Goal: Task Accomplishment & Management: Use online tool/utility

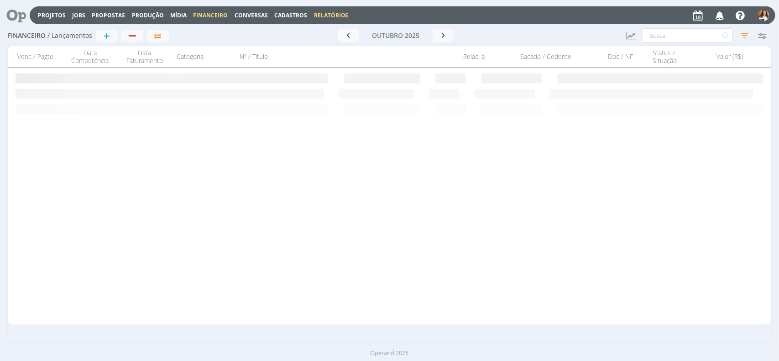
click at [316, 14] on link "Relatórios" at bounding box center [331, 15] width 35 height 8
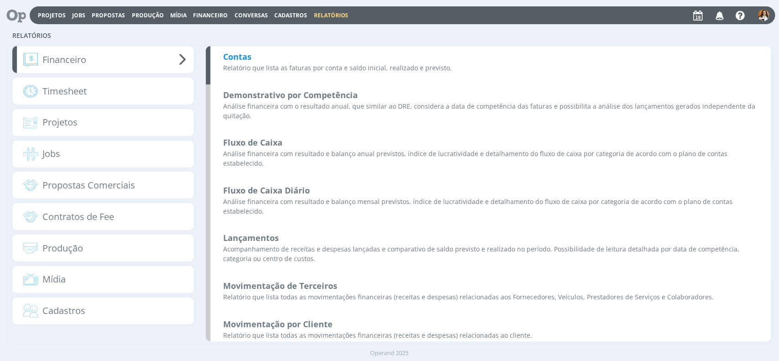
click at [245, 59] on b "Contas" at bounding box center [237, 56] width 28 height 11
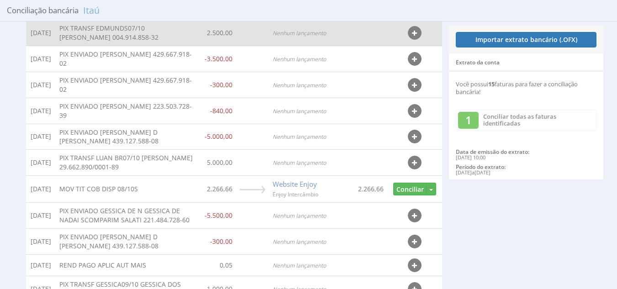
scroll to position [165, 0]
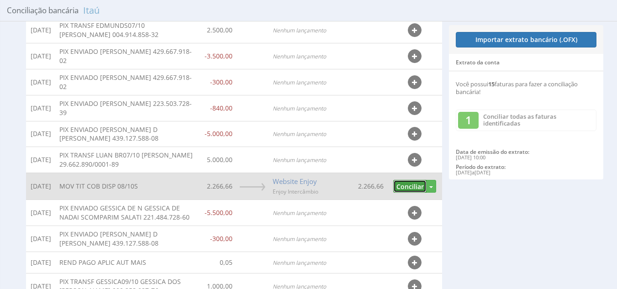
click at [401, 193] on button "Conciliar" at bounding box center [409, 186] width 33 height 13
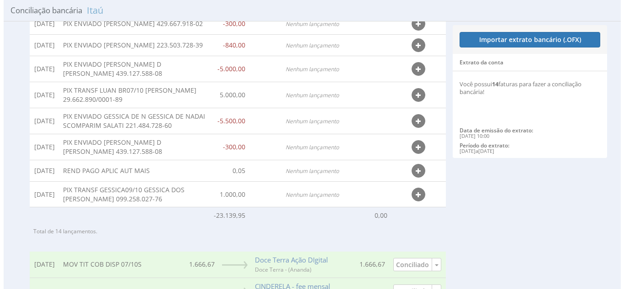
scroll to position [257, 0]
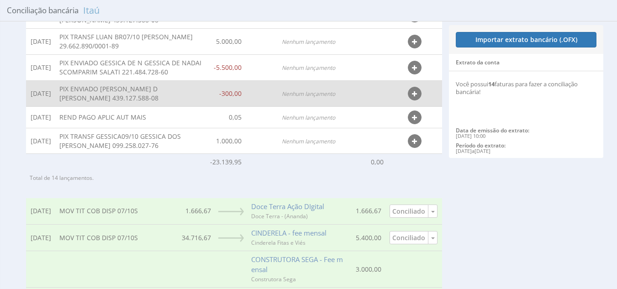
click at [416, 97] on icon "button" at bounding box center [414, 94] width 5 height 6
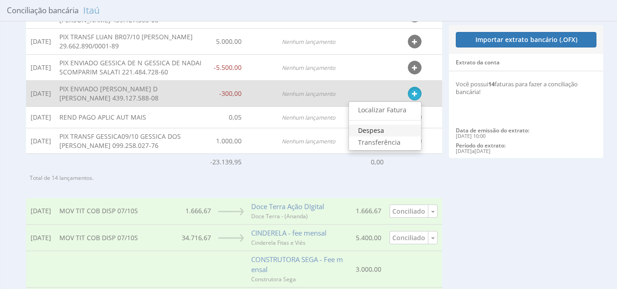
click at [371, 136] on link "Despesa" at bounding box center [385, 131] width 72 height 12
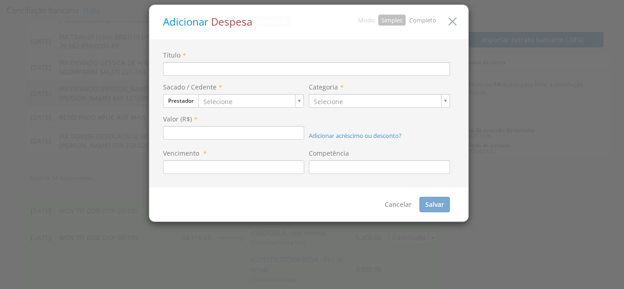
type input "PIX ENVIADO LUAN COSTA D LUAN COSTA DE OLIVEIRA 439.127.588-08"
type input "300,00"
type input "08/10/2025"
type input "2"
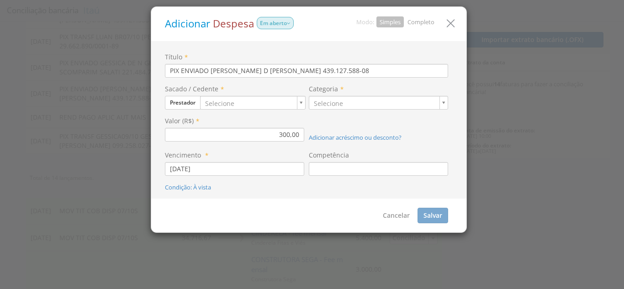
click at [424, 19] on link "Completo" at bounding box center [420, 22] width 27 height 8
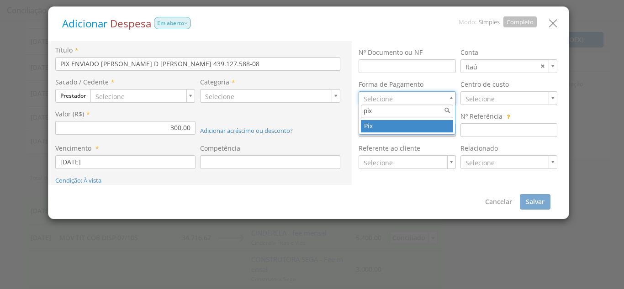
type input "pix"
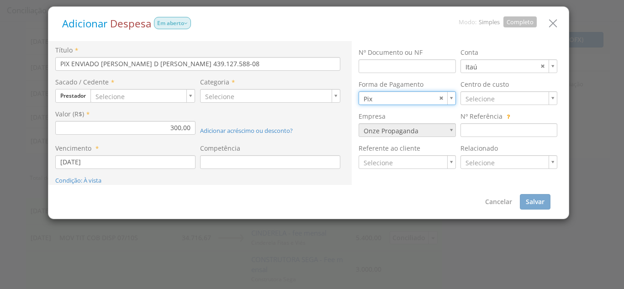
type input "8"
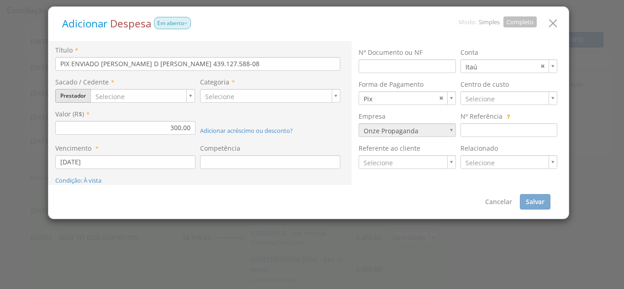
click at [79, 98] on button "Prestador" at bounding box center [73, 96] width 36 height 14
click at [93, 148] on link "Prestador" at bounding box center [92, 148] width 72 height 12
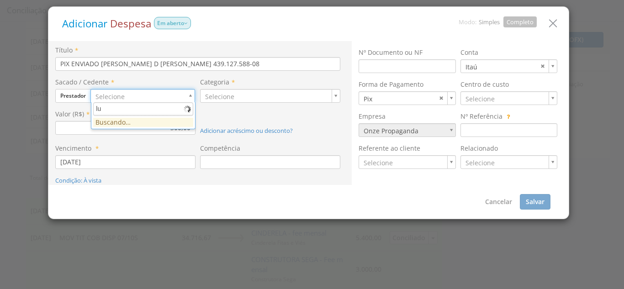
type input "l"
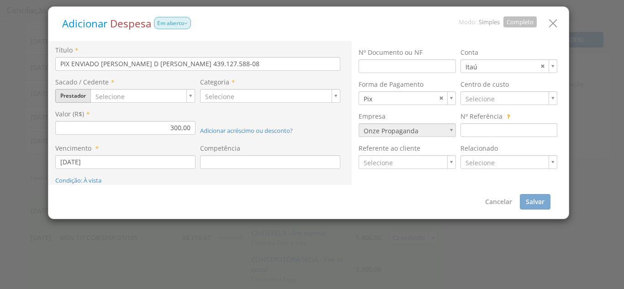
click at [76, 99] on button "Prestador" at bounding box center [73, 96] width 36 height 14
click at [86, 154] on link "Colaborador" at bounding box center [92, 160] width 72 height 12
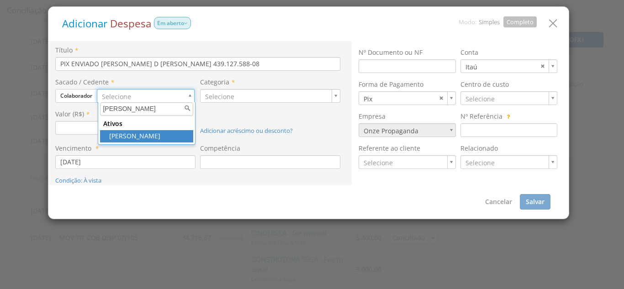
type input "luan"
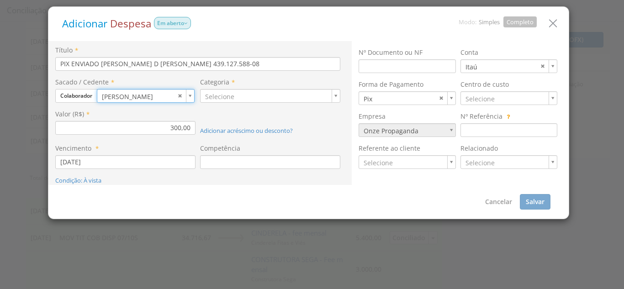
type input "20"
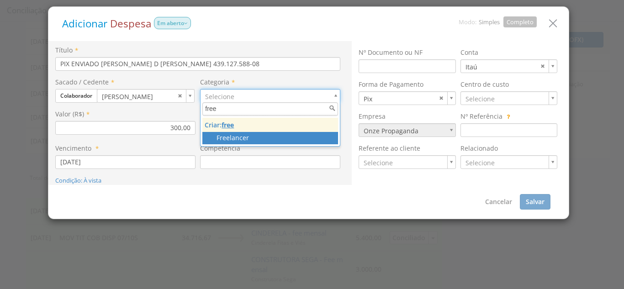
type input "free"
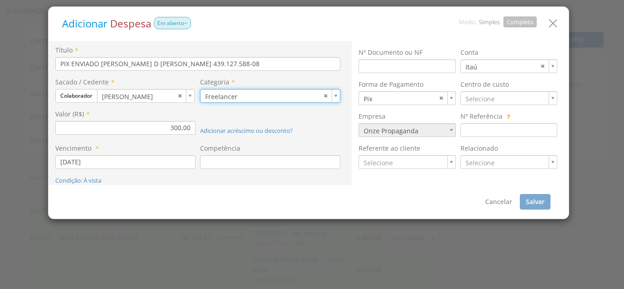
type input "39"
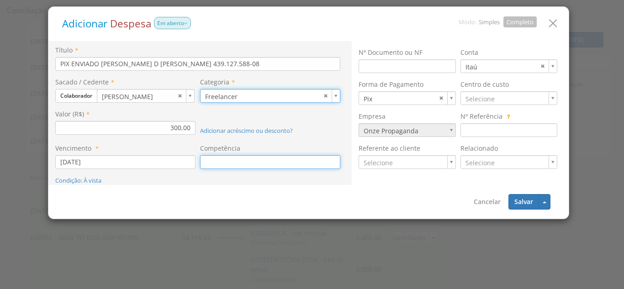
click at [214, 161] on input at bounding box center [270, 162] width 140 height 14
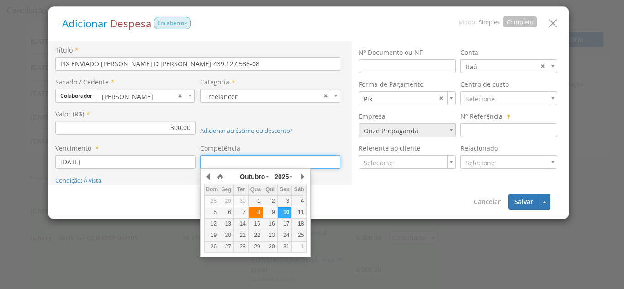
click at [260, 214] on div "8" at bounding box center [255, 213] width 14 height 8
type input "[DATE]"
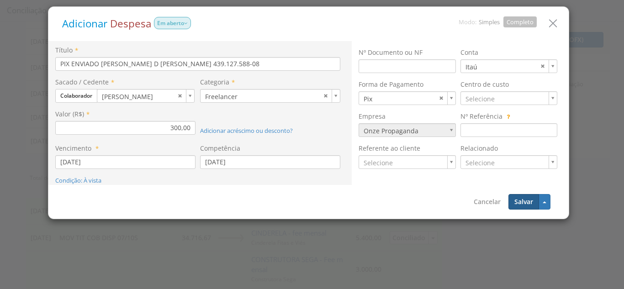
click at [515, 198] on button "Salvar" at bounding box center [523, 202] width 31 height 16
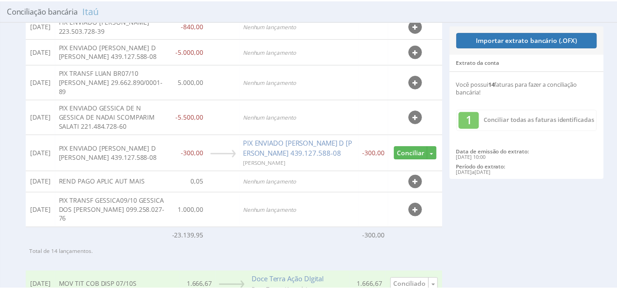
scroll to position [306, 0]
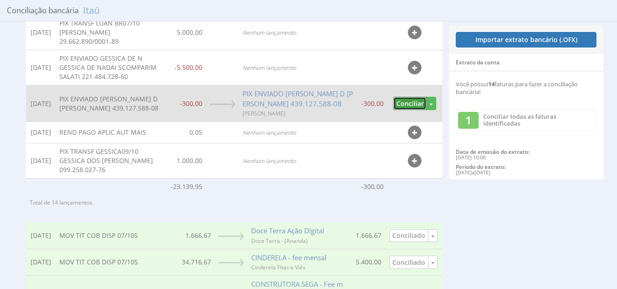
click at [412, 110] on button "Conciliar" at bounding box center [409, 103] width 33 height 13
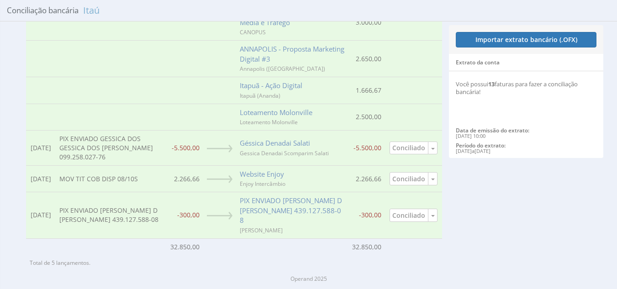
scroll to position [622, 0]
click at [433, 148] on span "button" at bounding box center [433, 149] width 4 height 2
click at [412, 168] on link "Desconciliar" at bounding box center [401, 164] width 72 height 12
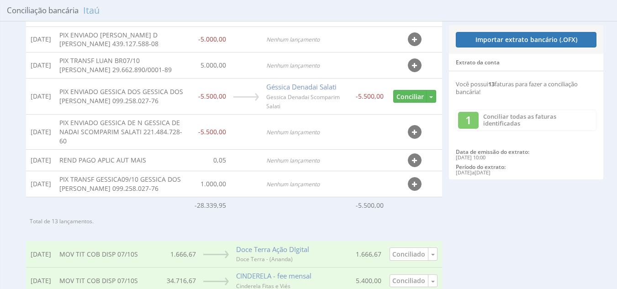
scroll to position [203, 0]
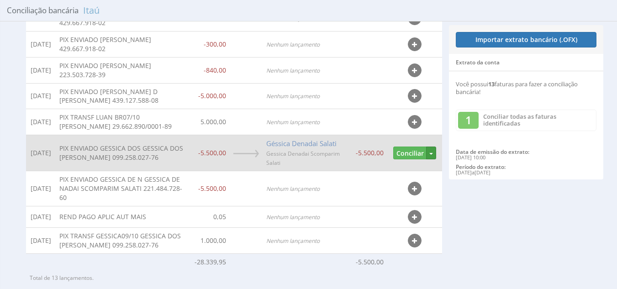
click at [435, 160] on button "button" at bounding box center [431, 153] width 10 height 13
click at [403, 175] on link "Desvincular" at bounding box center [399, 169] width 72 height 12
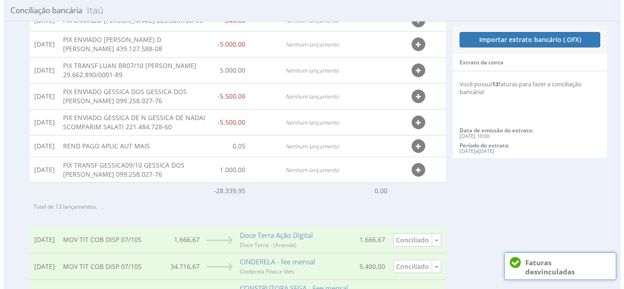
scroll to position [320, 0]
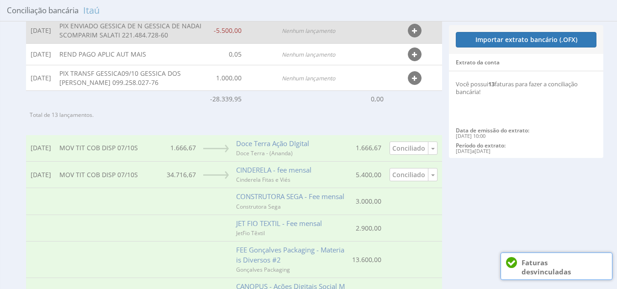
click at [416, 34] on icon "button" at bounding box center [414, 31] width 5 height 6
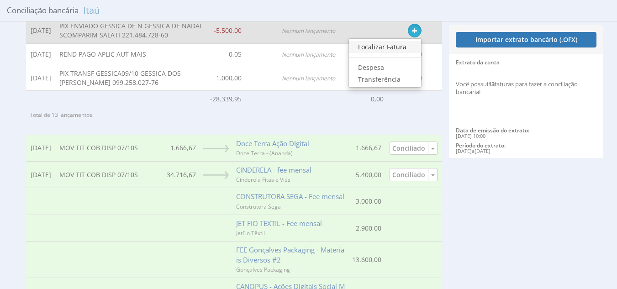
click at [398, 53] on link "Localizar Fatura" at bounding box center [385, 47] width 72 height 12
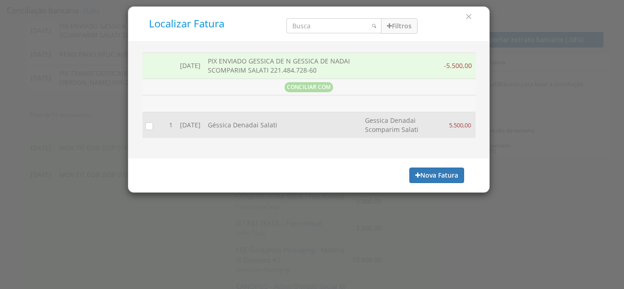
click at [147, 127] on input "checkbox" at bounding box center [146, 125] width 9 height 9
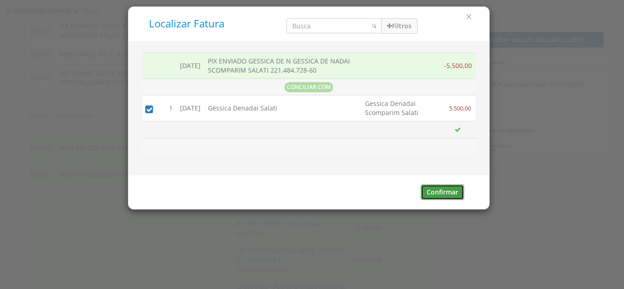
click at [448, 193] on button "Confirmar" at bounding box center [441, 192] width 43 height 16
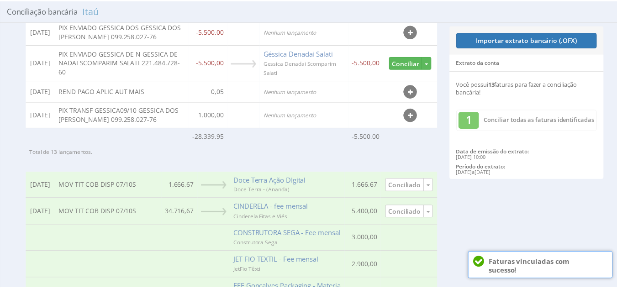
scroll to position [338, 0]
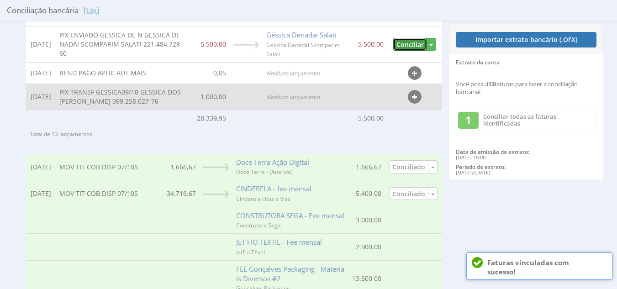
drag, startPoint x: 409, startPoint y: 96, endPoint x: 408, endPoint y: 90, distance: 6.1
click at [409, 51] on button "Conciliar" at bounding box center [409, 44] width 33 height 13
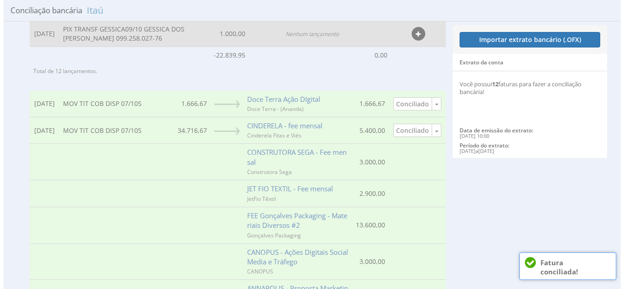
scroll to position [320, 0]
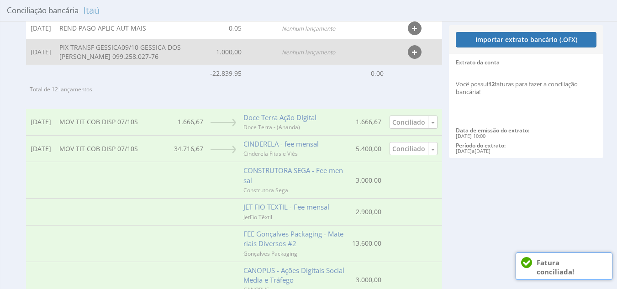
click at [417, 59] on button "button" at bounding box center [415, 52] width 14 height 14
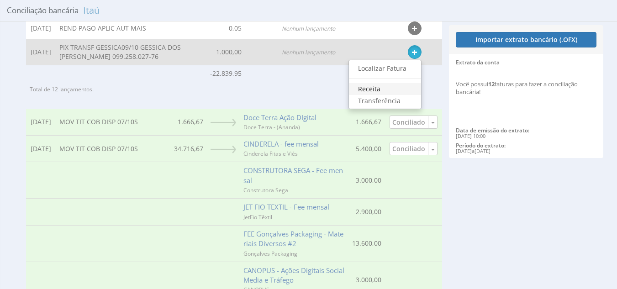
click at [382, 95] on link "Receita" at bounding box center [385, 89] width 72 height 12
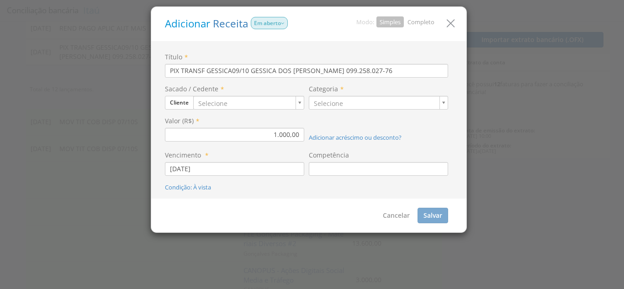
click at [429, 24] on link "Completo" at bounding box center [420, 22] width 27 height 8
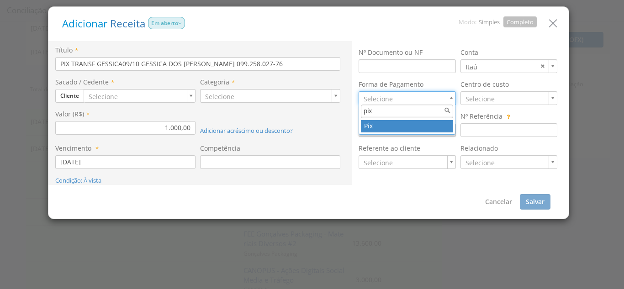
type input "pix"
type input "8"
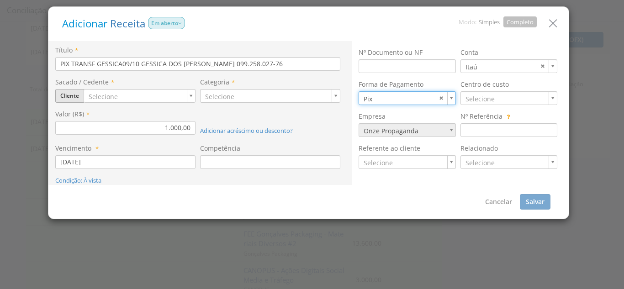
click at [76, 99] on button "Cliente" at bounding box center [69, 96] width 29 height 14
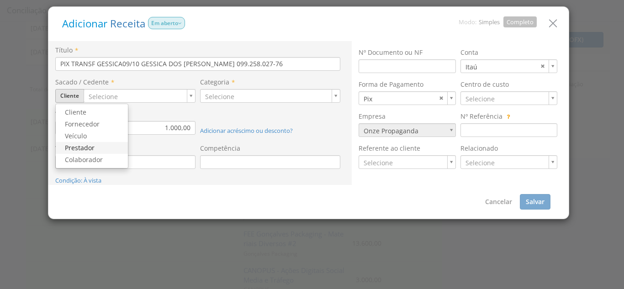
click at [89, 147] on link "Prestador" at bounding box center [92, 148] width 72 height 12
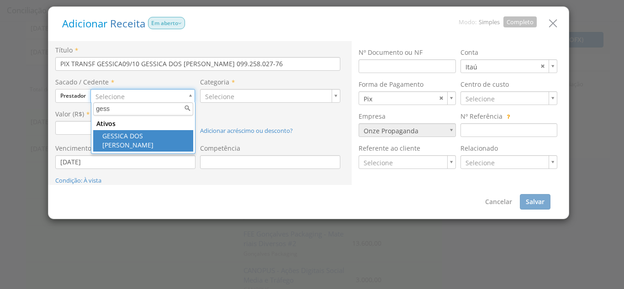
type input "gess"
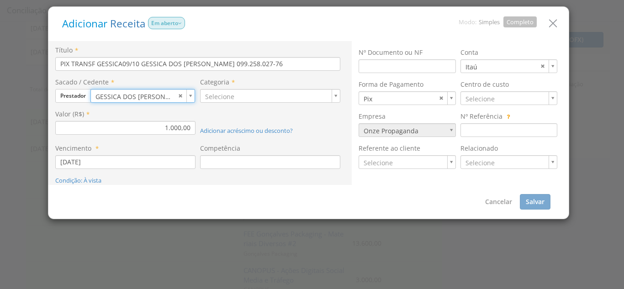
type input "398"
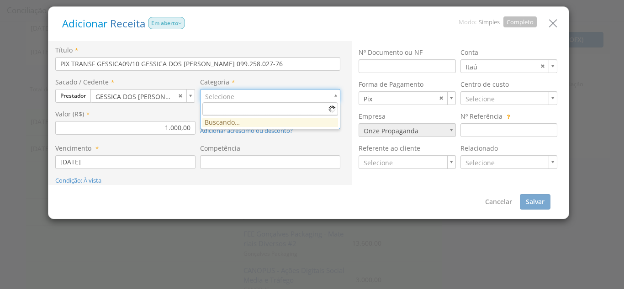
drag, startPoint x: 229, startPoint y: 85, endPoint x: 230, endPoint y: 93, distance: 7.4
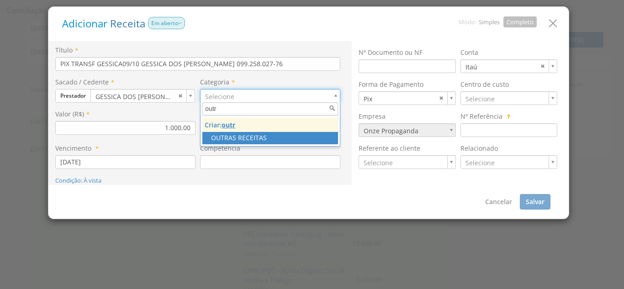
type input "outr"
type input "51"
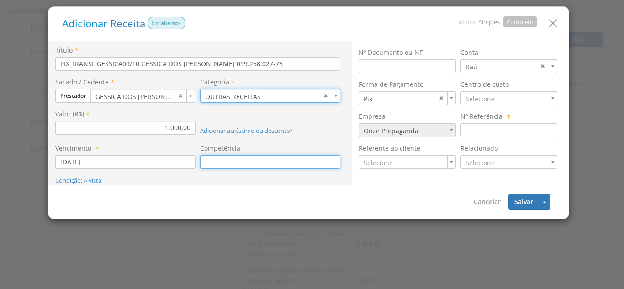
click at [220, 165] on input at bounding box center [270, 162] width 140 height 14
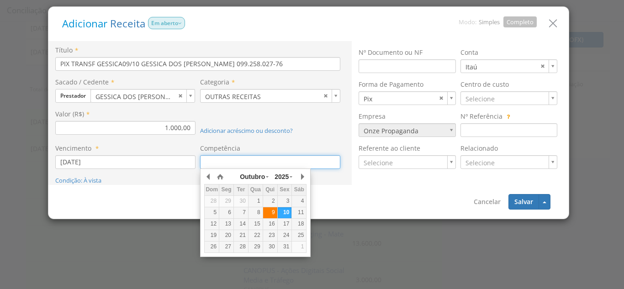
click at [275, 215] on div "9" at bounding box center [270, 213] width 14 height 8
type input "[DATE]"
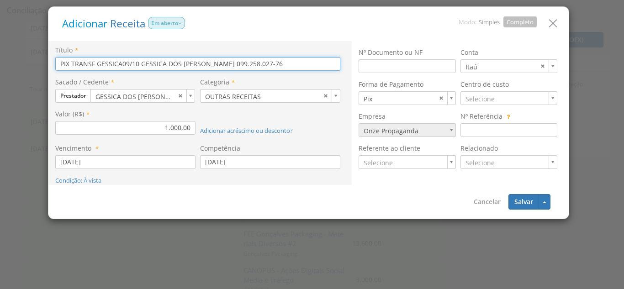
click at [72, 64] on input "PIX TRANSF GESSICA09/10 GESSICA DOS [PERSON_NAME] 099.258.027-76" at bounding box center [197, 64] width 285 height 14
click at [108, 63] on input "PIX DEVOLVIDO - TRANSF GESSICA09/10 GESSICA DOS SANTOS RODRIGUES 099.258.027-76" at bounding box center [197, 64] width 285 height 14
click at [58, 68] on input "PIX DEVOLVIDO PARCIAL - TRANSF GESSICA09/10 GESSICA DOS SANTOS RODRIGUES 099.25…" at bounding box center [197, 64] width 285 height 14
type input ">>>PIX DEVOLVIDO PARCIAL - TRANSF GESSICA09/10 GESSICA DOS [PERSON_NAME] 099.25…"
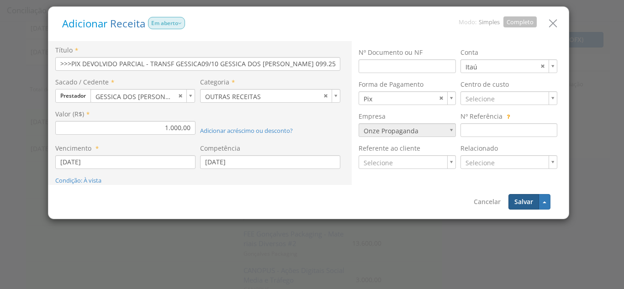
click at [524, 199] on button "Salvar" at bounding box center [523, 202] width 31 height 16
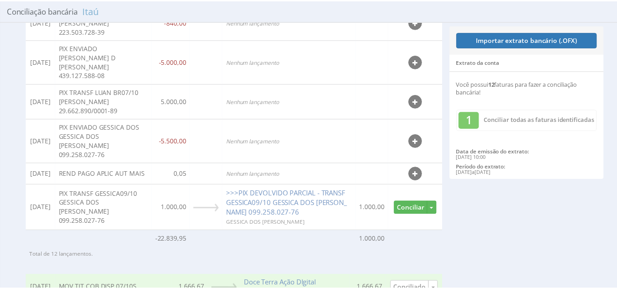
scroll to position [383, 0]
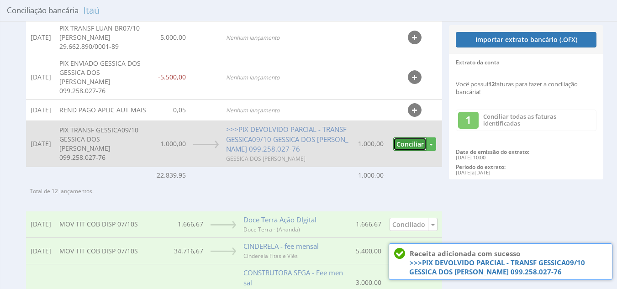
click at [409, 142] on button "Conciliar" at bounding box center [409, 143] width 33 height 13
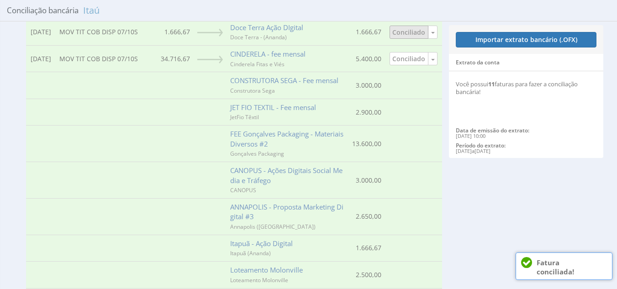
scroll to position [320, 0]
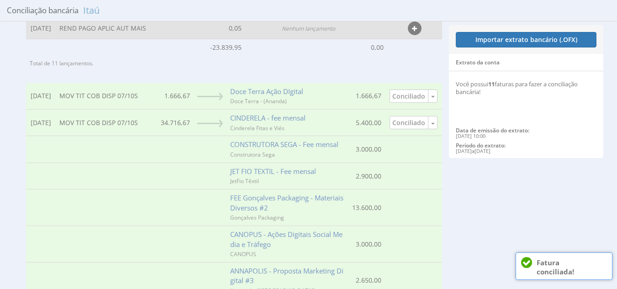
click at [412, 32] on icon "button" at bounding box center [414, 29] width 5 height 6
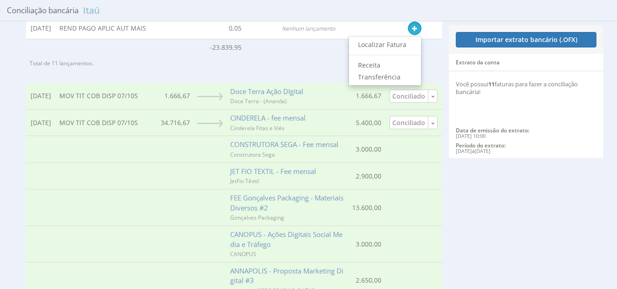
click at [472, 231] on div "Conciliação bancária Itaú Data Extrato do Banco Valor Lançamentos do sistema Va…" at bounding box center [309, 122] width 580 height 832
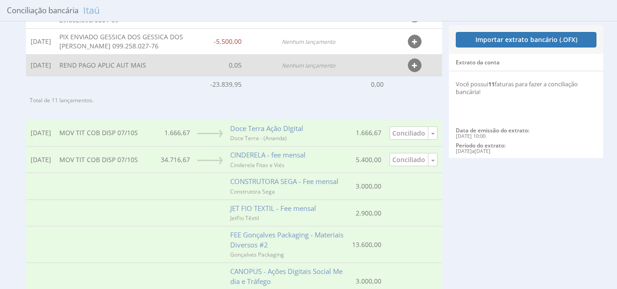
scroll to position [228, 0]
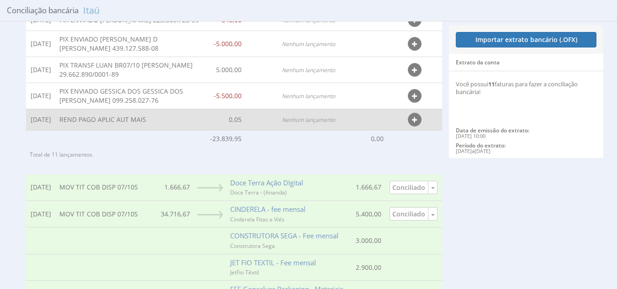
click at [410, 126] on button "button" at bounding box center [415, 120] width 14 height 14
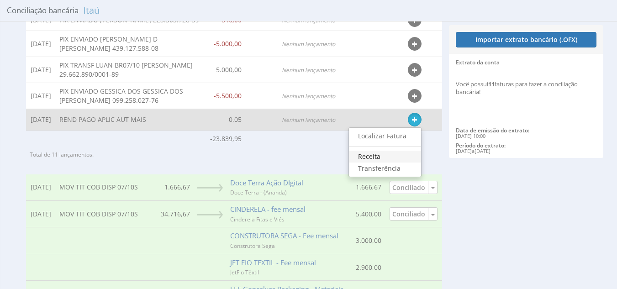
click at [381, 163] on link "Receita" at bounding box center [385, 157] width 72 height 12
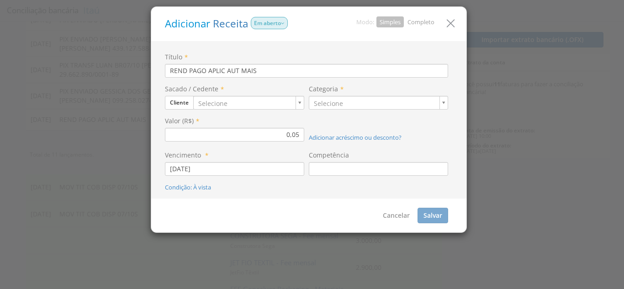
click at [430, 22] on link "Completo" at bounding box center [420, 22] width 27 height 8
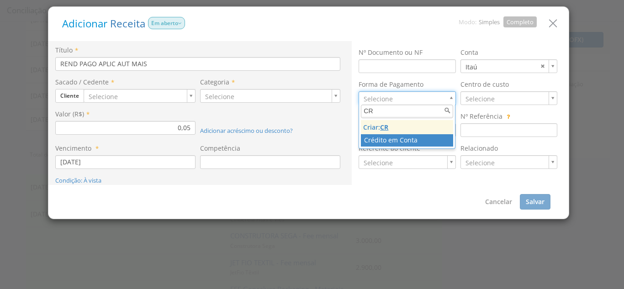
type input "CR"
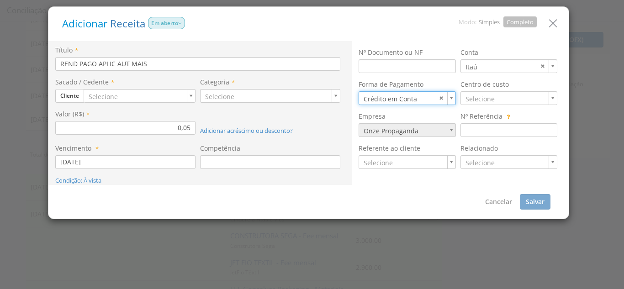
type input "11"
click at [70, 96] on button "Cliente" at bounding box center [69, 96] width 29 height 14
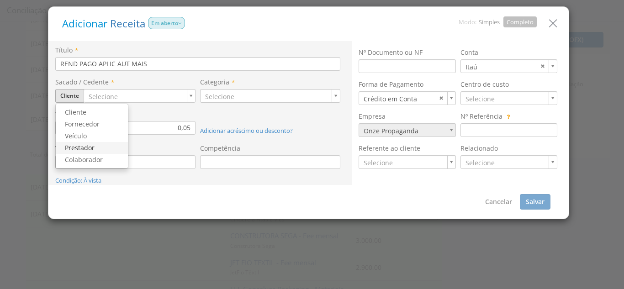
click at [84, 148] on link "Prestador" at bounding box center [92, 148] width 72 height 12
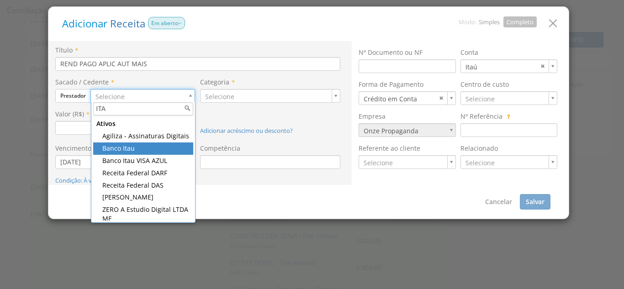
type input "ITA"
type input "95"
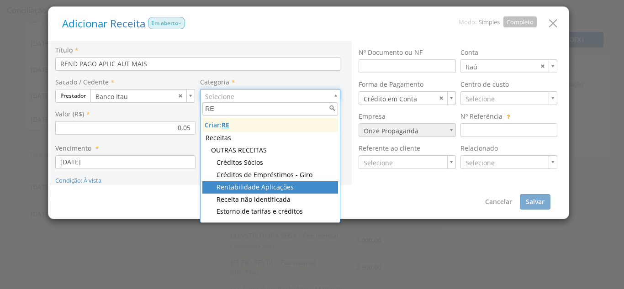
type input "RE"
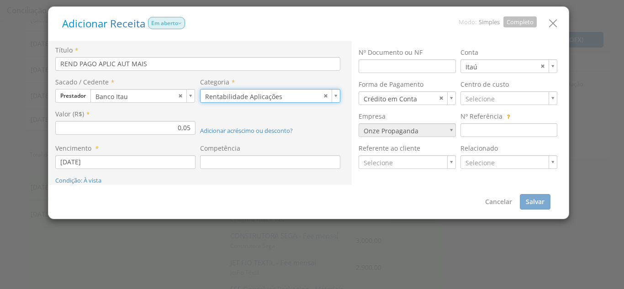
type input "60"
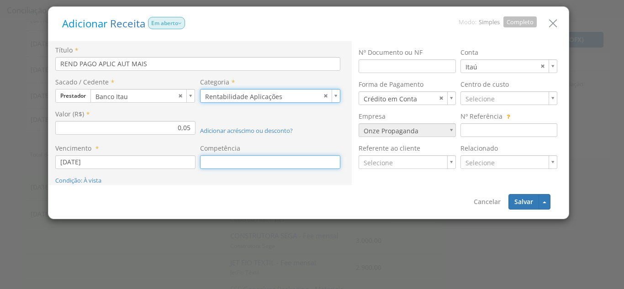
click at [205, 164] on input at bounding box center [270, 162] width 140 height 14
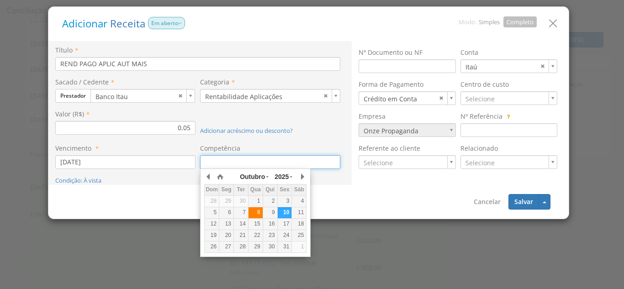
click at [260, 213] on div "8" at bounding box center [255, 213] width 14 height 8
type input "[DATE]"
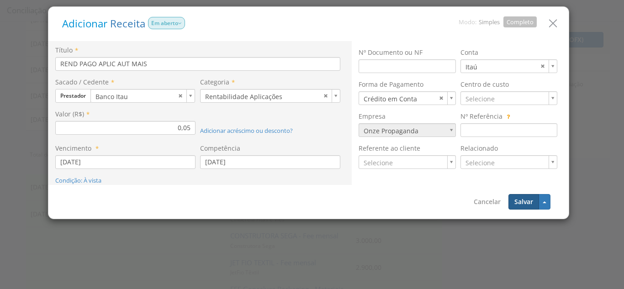
click at [519, 200] on button "Salvar" at bounding box center [523, 202] width 31 height 16
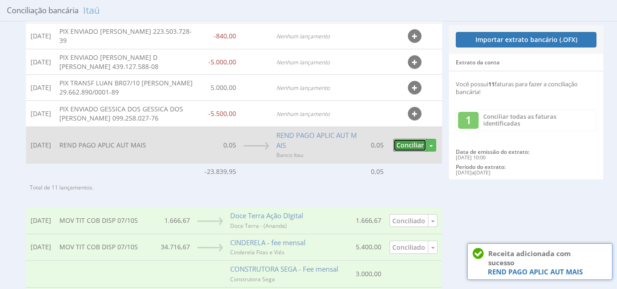
click at [412, 152] on button "Conciliar" at bounding box center [409, 145] width 33 height 13
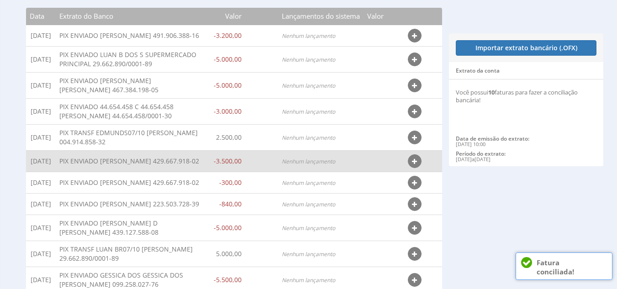
scroll to position [46, 0]
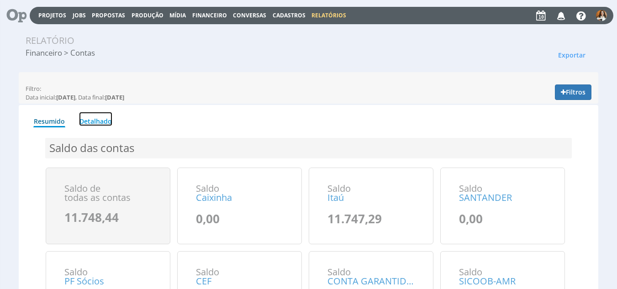
click at [98, 125] on link "Detalhado" at bounding box center [95, 119] width 33 height 14
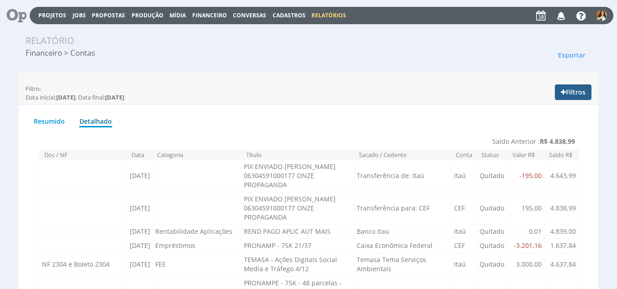
click at [572, 95] on button "Filtros" at bounding box center [573, 92] width 37 height 16
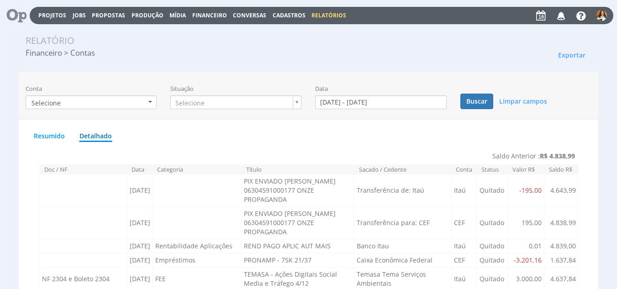
click at [150, 94] on div "Conta Selecione Marcar Todos Ativas CEF CONTA GARANTIDA ITAÚ Itaú PF Sócios SIC…" at bounding box center [91, 96] width 131 height 25
click at [146, 105] on button "Selecione" at bounding box center [91, 102] width 131 height 14
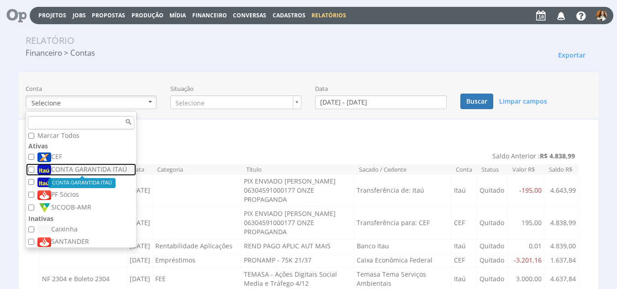
click at [70, 171] on label "CONTA GARANTIDA ITAÚ" at bounding box center [81, 170] width 89 height 10
click at [34, 171] on input "CONTA GARANTIDA ITAÚ" at bounding box center [31, 170] width 6 height 6
checkbox input "true"
click at [74, 165] on label "CONTA GARANTIDA ITAÚ" at bounding box center [81, 170] width 89 height 10
click at [34, 167] on input "CONTA GARANTIDA ITAÚ" at bounding box center [31, 170] width 6 height 6
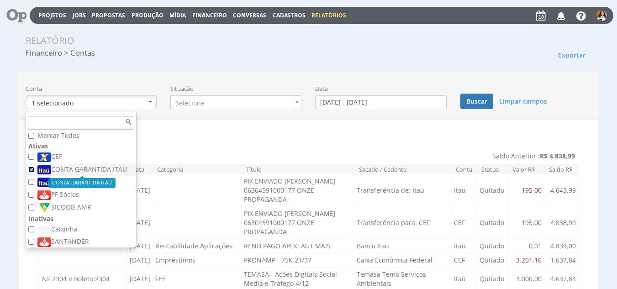
checkbox input "false"
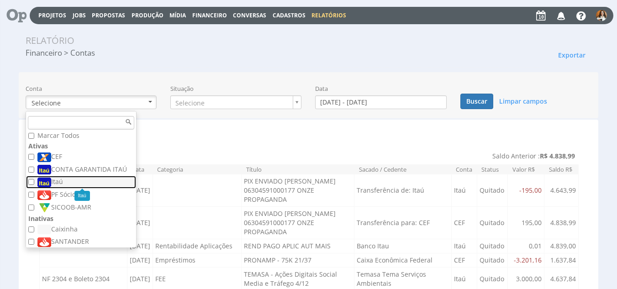
click at [63, 179] on label "Itaú" at bounding box center [81, 182] width 89 height 10
click at [34, 179] on input "Itaú" at bounding box center [31, 182] width 6 height 6
checkbox input "true"
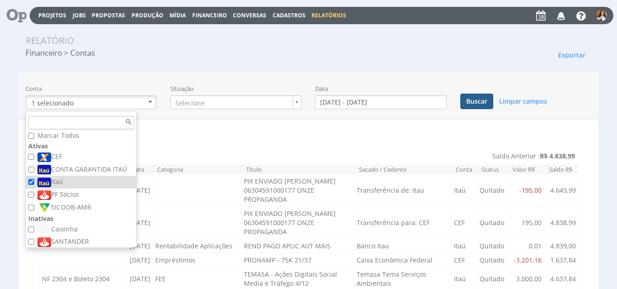
click at [477, 102] on button "Buscar" at bounding box center [476, 102] width 33 height 16
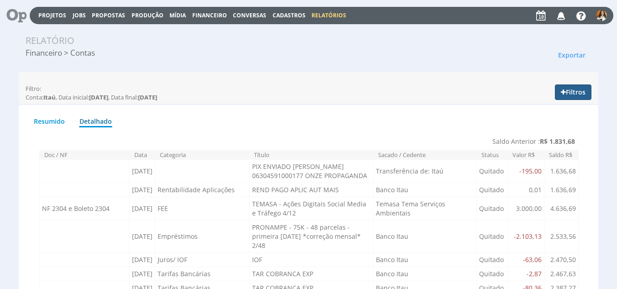
click at [583, 92] on button "Filtros" at bounding box center [573, 92] width 37 height 16
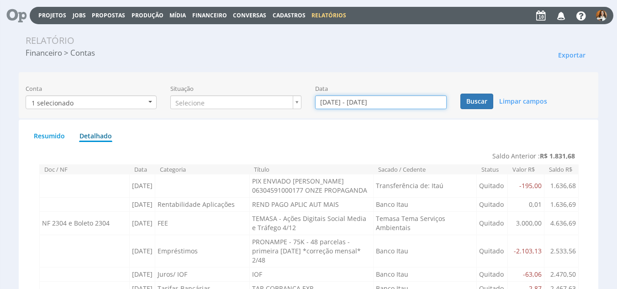
click at [397, 101] on input "01/10/2025 - 31/10/2025" at bounding box center [380, 102] width 131 height 14
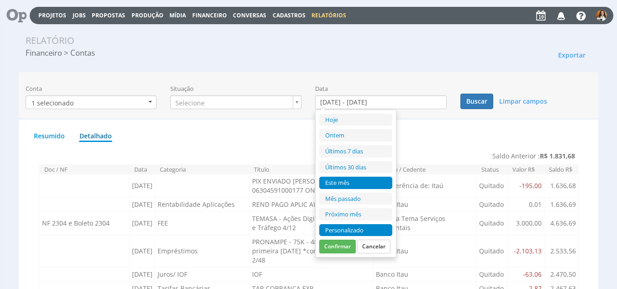
click at [357, 227] on li "Personalizado" at bounding box center [355, 230] width 73 height 12
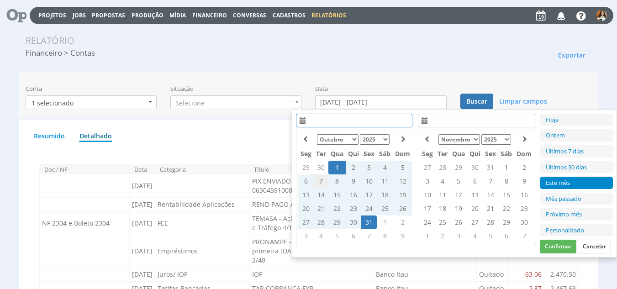
click at [319, 184] on td "7" at bounding box center [321, 181] width 15 height 14
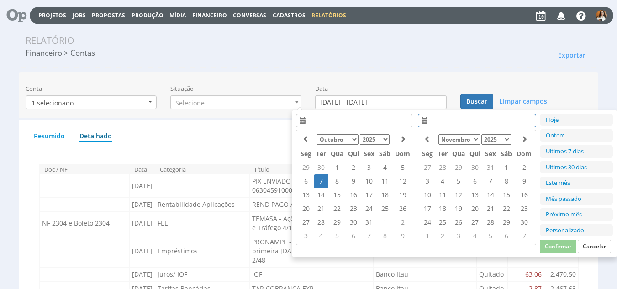
click at [320, 181] on td "7" at bounding box center [321, 181] width 15 height 14
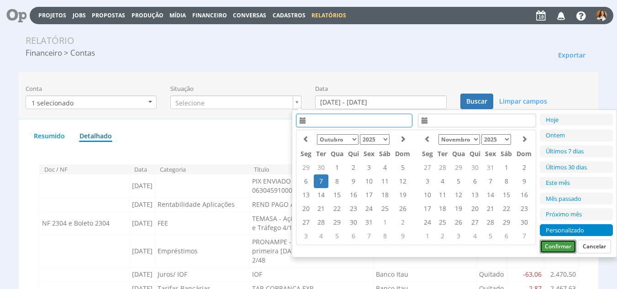
click at [553, 246] on button "Confirmar" at bounding box center [558, 247] width 37 height 14
type input "07/10/2025 - 07/10/2025"
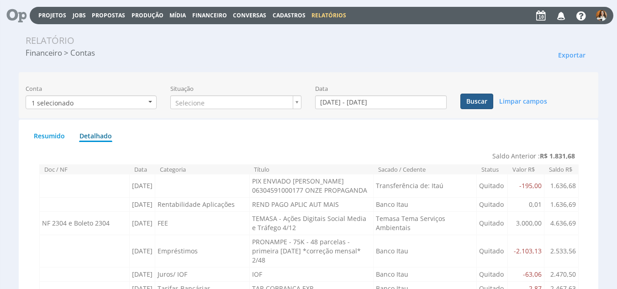
click at [485, 100] on button "Buscar" at bounding box center [476, 102] width 33 height 16
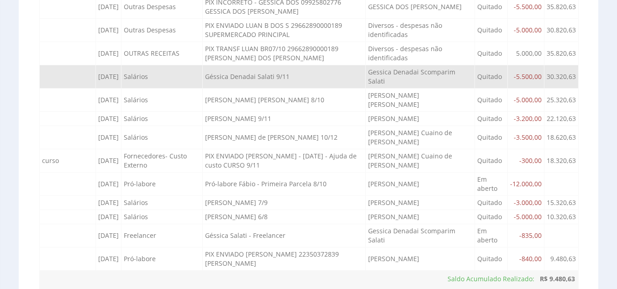
scroll to position [408, 0]
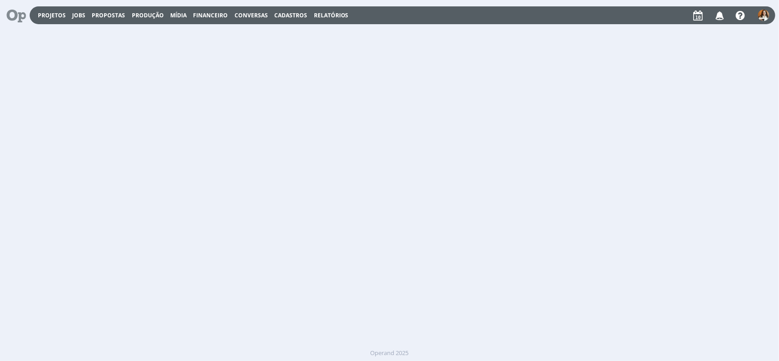
click at [287, 17] on span "Cadastros" at bounding box center [290, 15] width 33 height 8
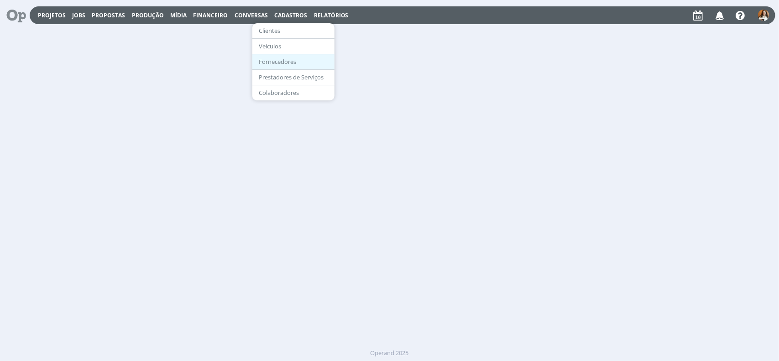
click at [279, 64] on link "Fornecedores" at bounding box center [293, 62] width 77 height 14
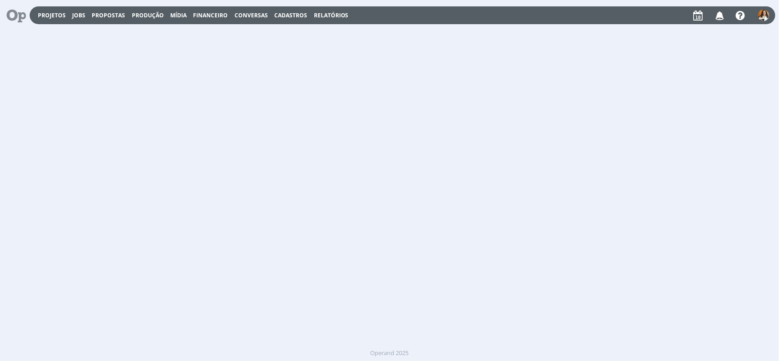
click at [291, 17] on span "Cadastros" at bounding box center [290, 15] width 33 height 8
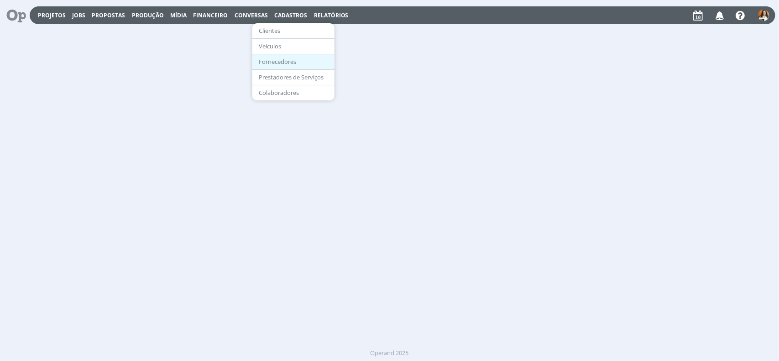
click at [270, 59] on link "Fornecedores" at bounding box center [293, 62] width 77 height 14
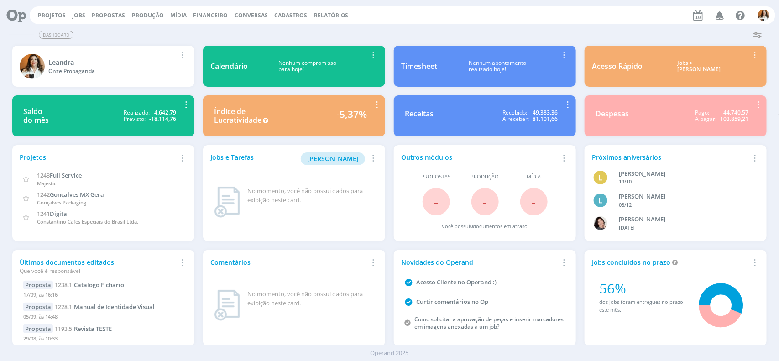
click at [282, 16] on span "Cadastros" at bounding box center [290, 15] width 33 height 8
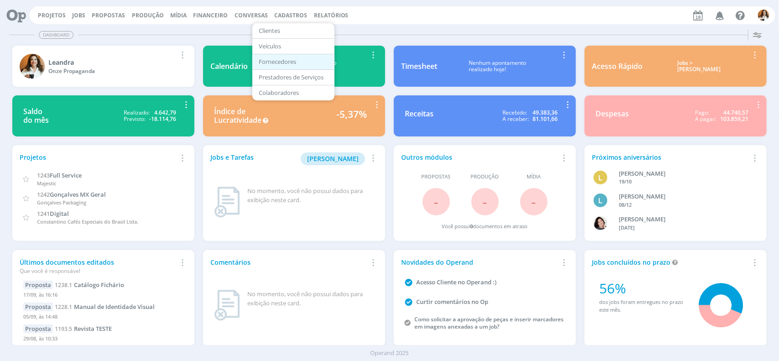
click at [272, 63] on link "Fornecedores" at bounding box center [293, 62] width 77 height 14
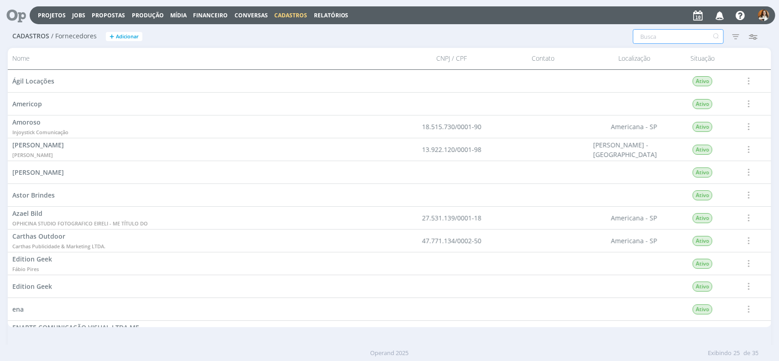
click at [667, 34] on input "text" at bounding box center [678, 36] width 91 height 15
type input "luan"
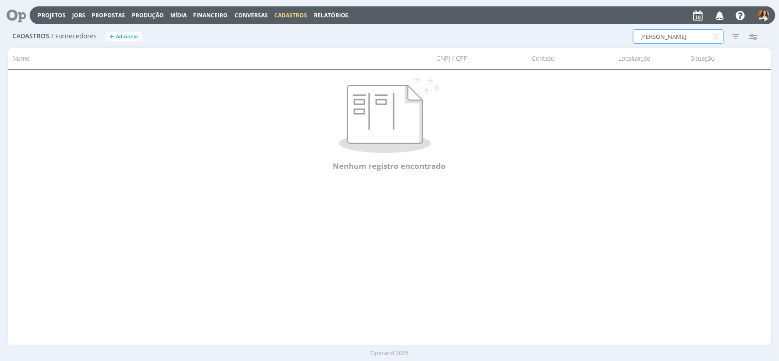
drag, startPoint x: 663, startPoint y: 37, endPoint x: 638, endPoint y: 40, distance: 25.3
click at [638, 40] on input "luan" at bounding box center [678, 36] width 91 height 15
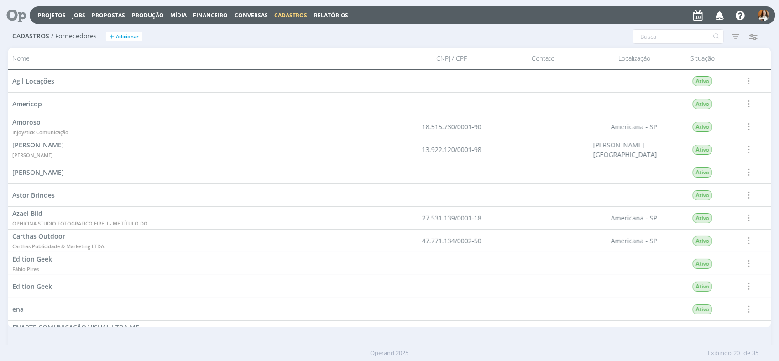
click at [281, 16] on span "Cadastros" at bounding box center [290, 15] width 33 height 8
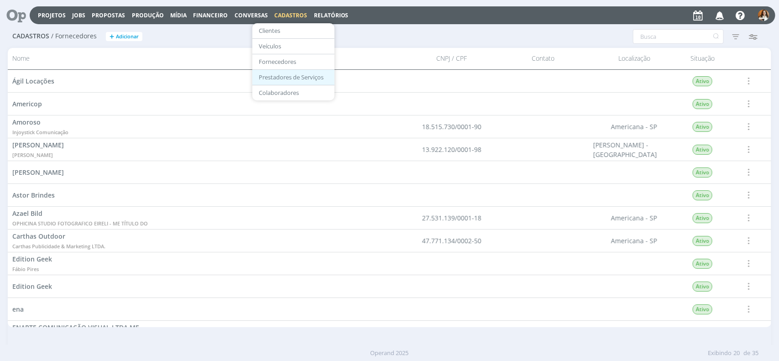
click at [283, 79] on link "Prestadores de Serviços" at bounding box center [293, 77] width 77 height 14
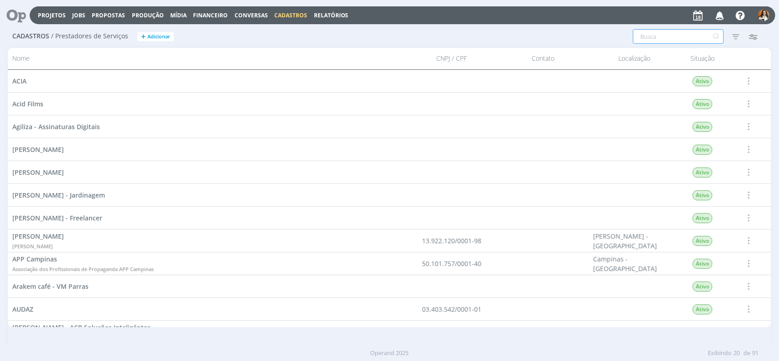
click at [687, 40] on input "text" at bounding box center [678, 36] width 91 height 15
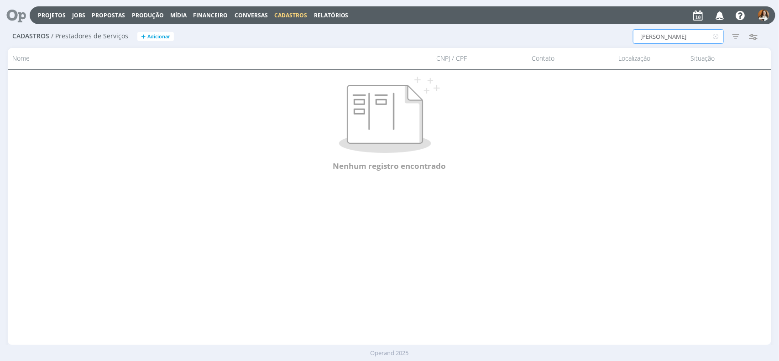
type input "luan"
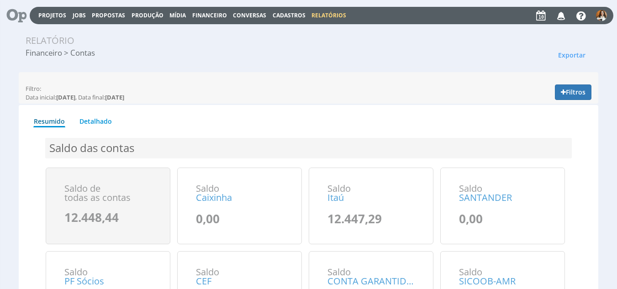
scroll to position [24, 0]
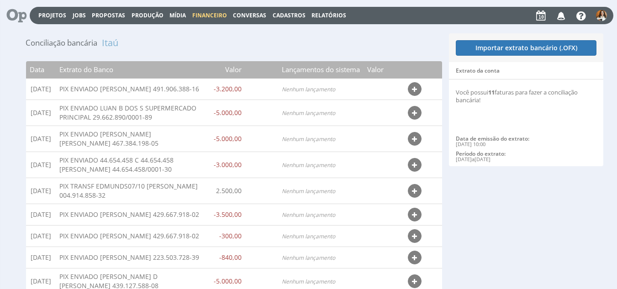
scroll to position [50, 0]
